Goal: Use online tool/utility: Use online tool/utility

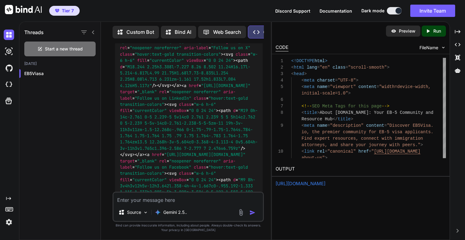
scroll to position [26755, 0]
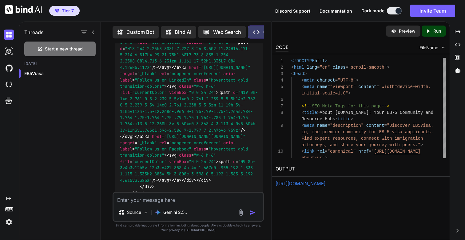
type textarea "</body> </html>"
click at [435, 32] on p "Run" at bounding box center [437, 31] width 8 height 6
click at [320, 184] on link "[URL][DOMAIN_NAME]" at bounding box center [301, 184] width 50 height 6
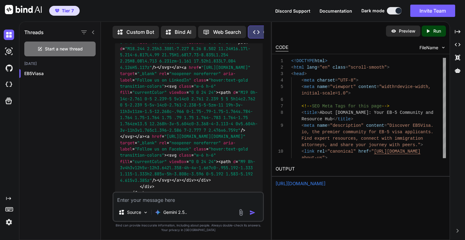
click at [325, 184] on link "[URL][DOMAIN_NAME]" at bounding box center [301, 184] width 50 height 6
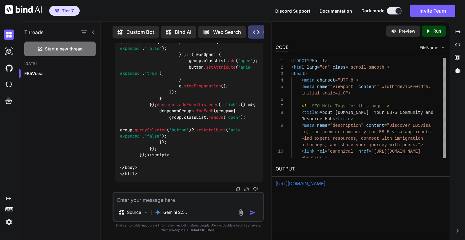
scroll to position [29090, 0]
click at [167, 200] on textarea at bounding box center [189, 198] width 150 height 11
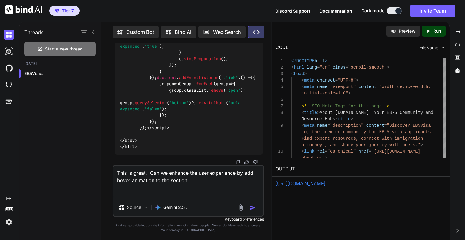
paste textarea "A Comprehensive Platform for Success"
type textarea "This is great. Can we enhance the user experience by add hover animation to the…"
click at [254, 210] on img "button" at bounding box center [252, 208] width 6 height 6
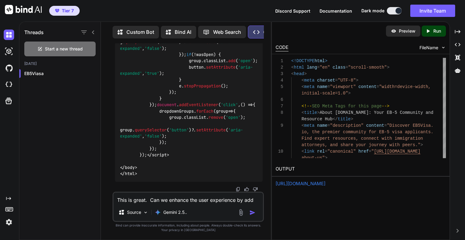
scroll to position [33589, 0]
click at [435, 34] on p "Run" at bounding box center [437, 31] width 8 height 6
click at [303, 184] on link "[URL][DOMAIN_NAME]" at bounding box center [301, 184] width 50 height 6
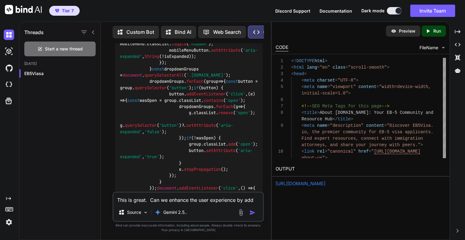
scroll to position [30308, 0]
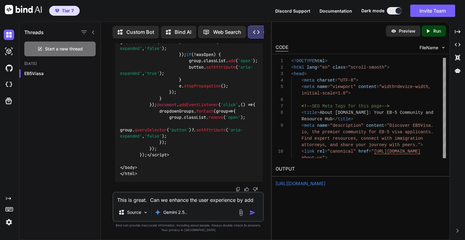
scroll to position [33589, 0]
click at [145, 197] on textarea "This is great. Can we enhance the user experience by add hover animation to the…" at bounding box center [189, 198] width 150 height 11
paste textarea "/contact-us"
type textarea "This is great. Now lets create a /contact-us page"
